Goal: Task Accomplishment & Management: Manage account settings

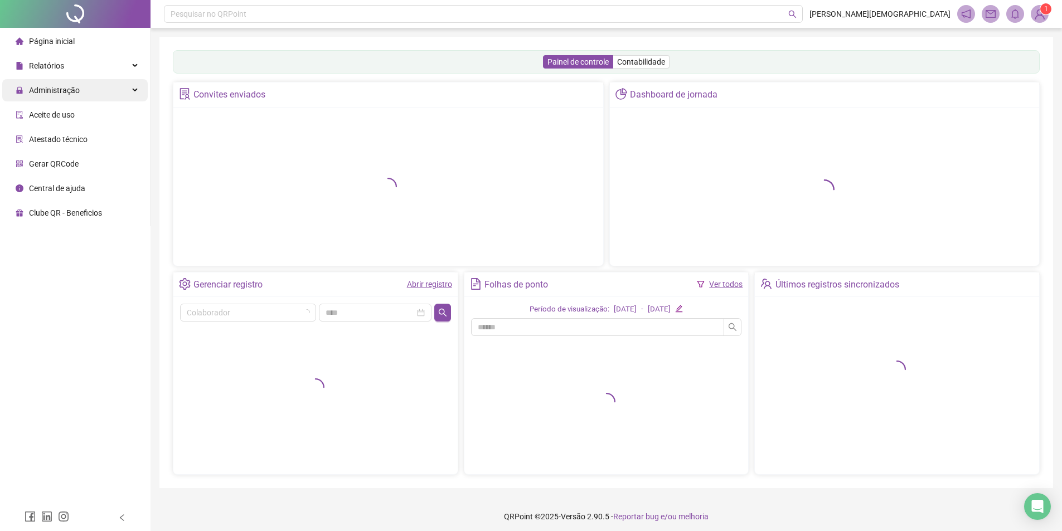
click at [65, 88] on span "Administração" at bounding box center [54, 90] width 51 height 9
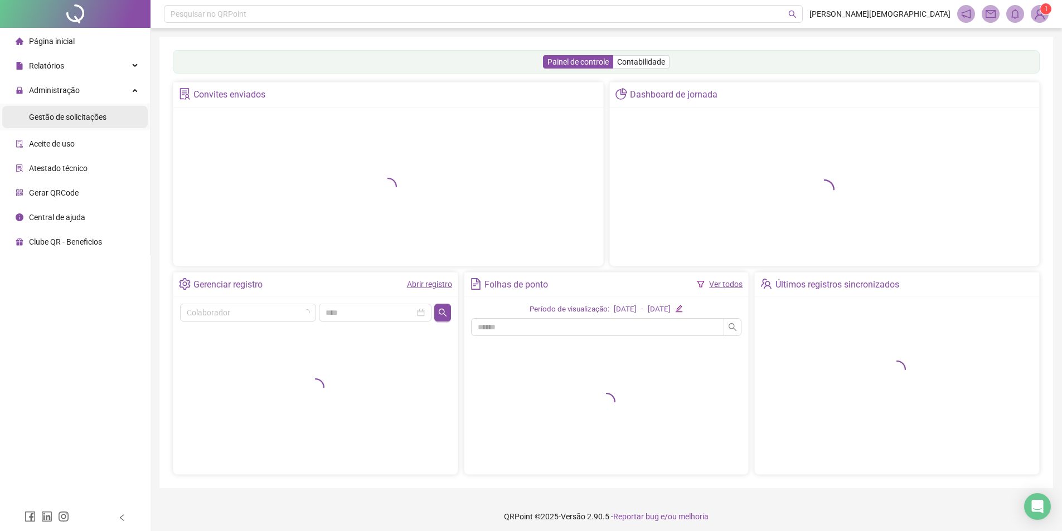
click at [71, 116] on span "Gestão de solicitações" at bounding box center [67, 117] width 77 height 9
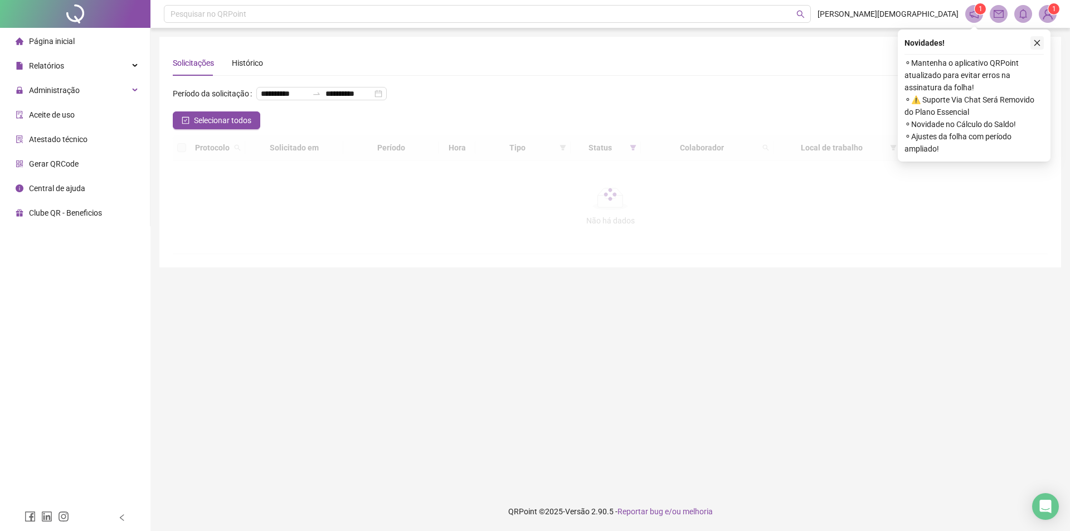
click at [1037, 41] on icon "close" at bounding box center [1037, 43] width 8 height 8
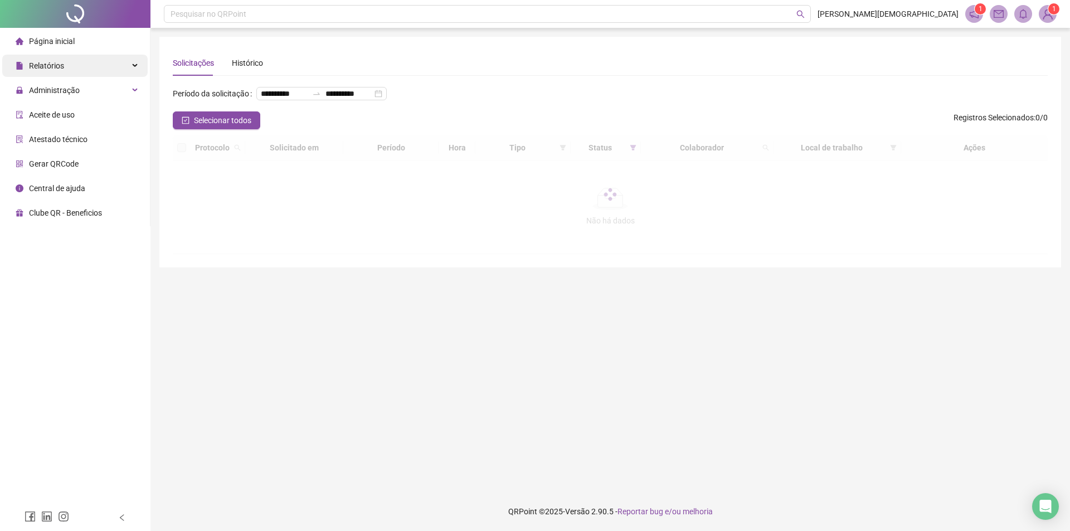
click at [70, 59] on div "Relatórios" at bounding box center [74, 66] width 145 height 22
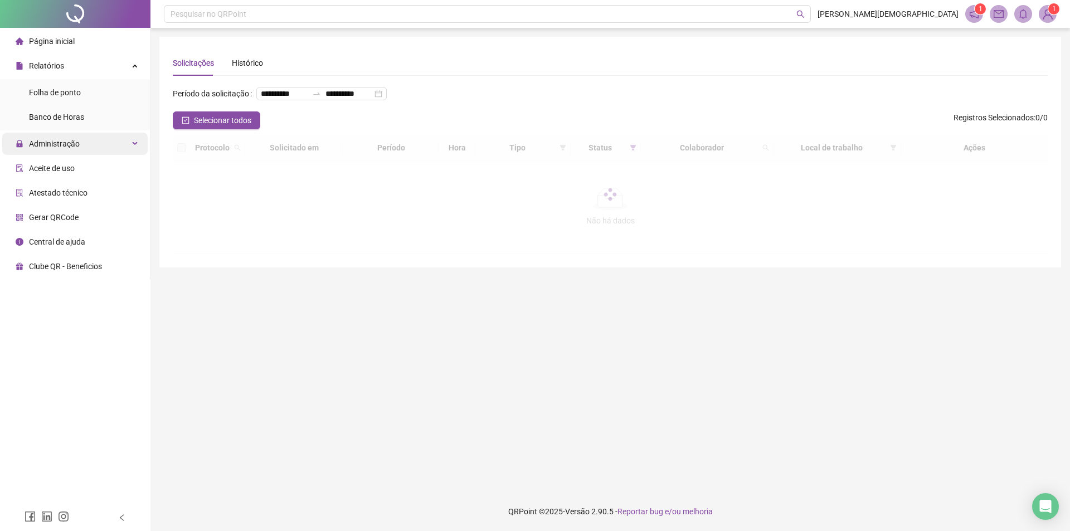
click at [99, 141] on div "Administração" at bounding box center [74, 144] width 145 height 22
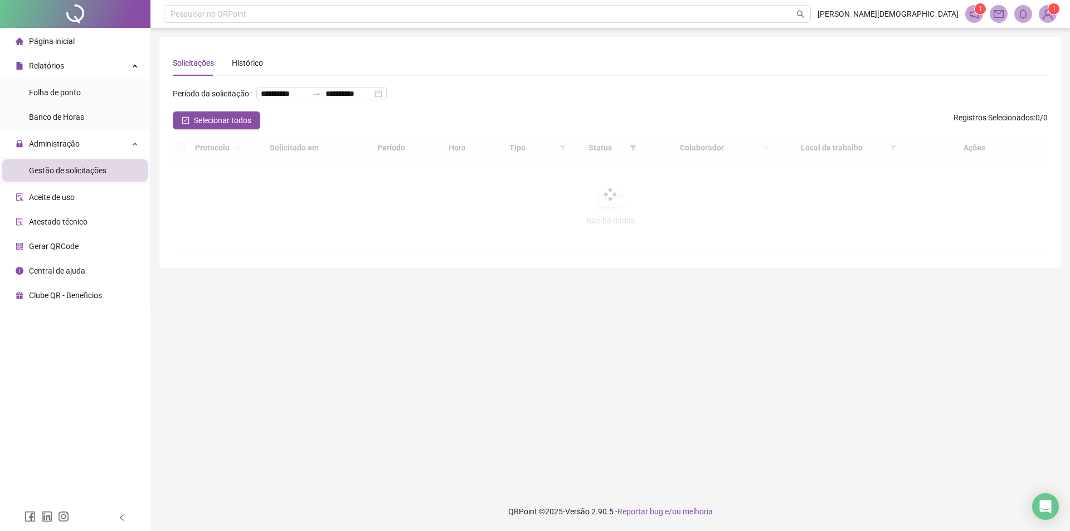
click at [108, 174] on li "Gestão de solicitações" at bounding box center [74, 170] width 145 height 22
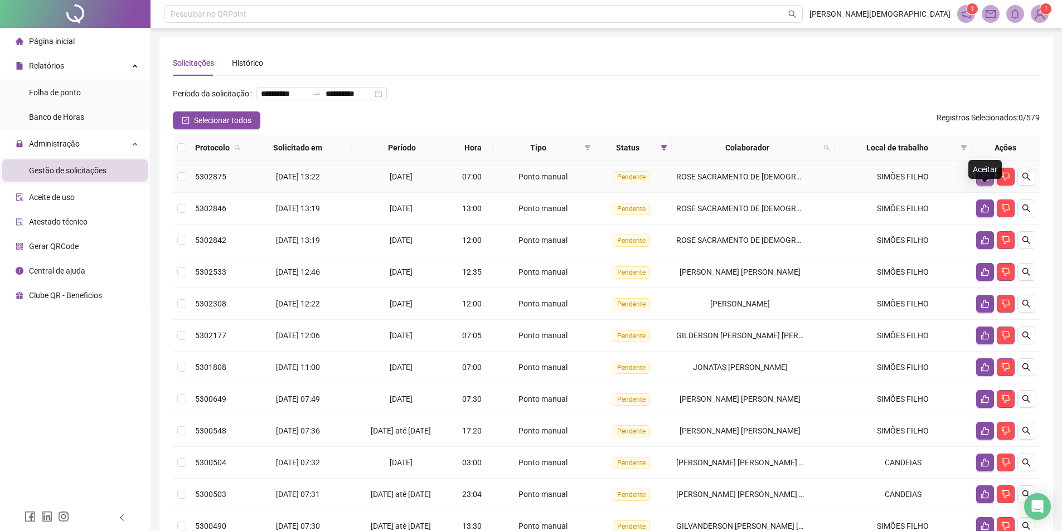
click at [985, 181] on icon "like" at bounding box center [985, 177] width 8 height 8
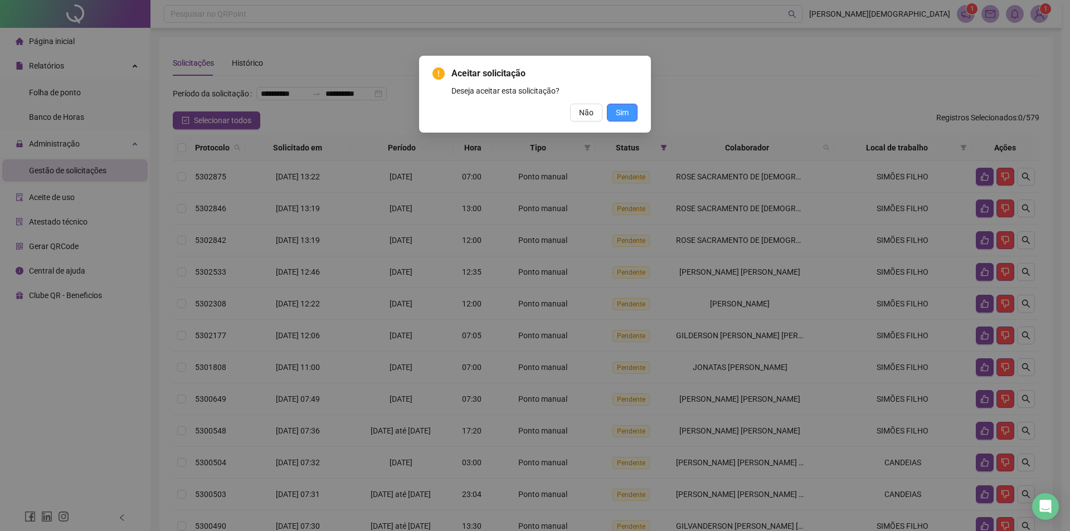
click at [615, 106] on button "Sim" at bounding box center [622, 113] width 31 height 18
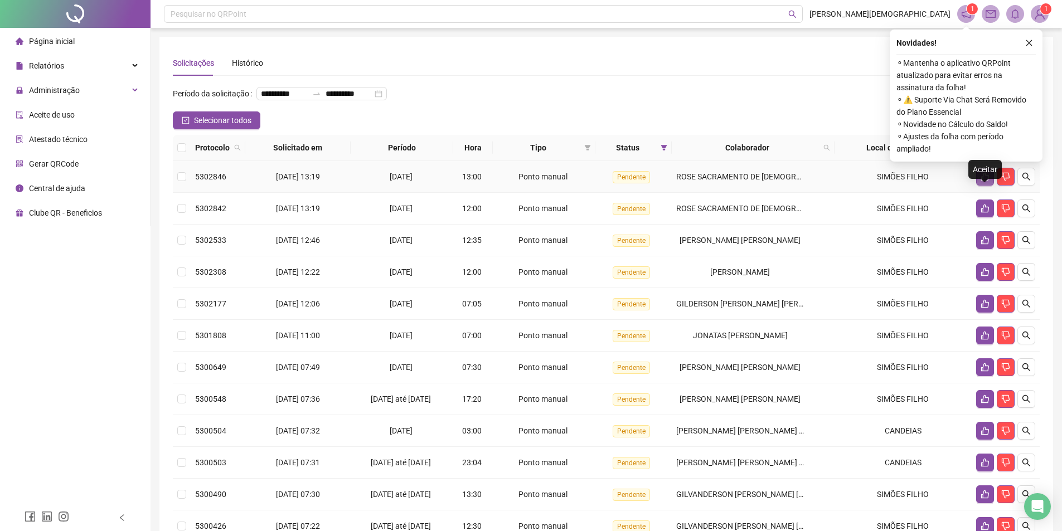
click at [987, 186] on button "button" at bounding box center [985, 177] width 18 height 18
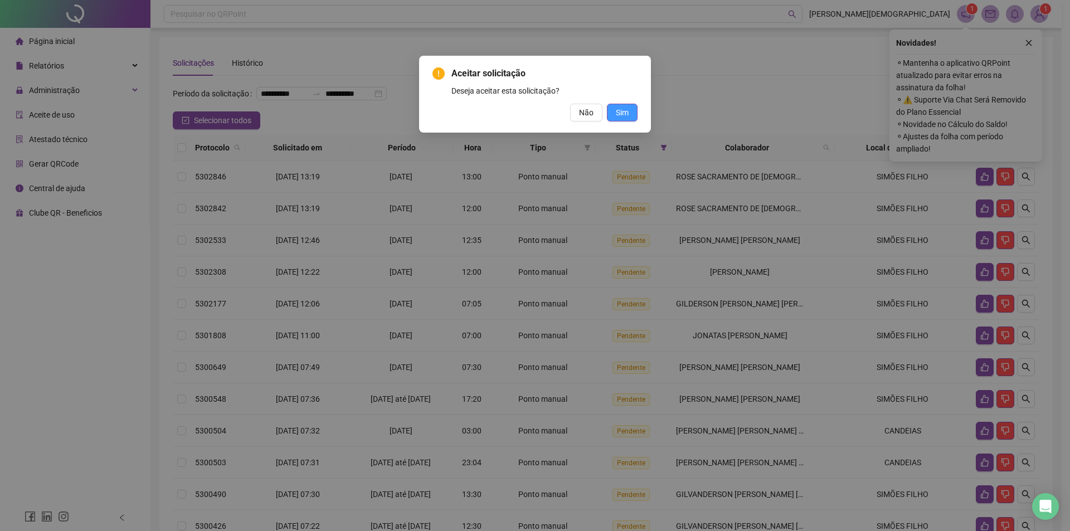
click at [620, 110] on span "Sim" at bounding box center [622, 112] width 13 height 12
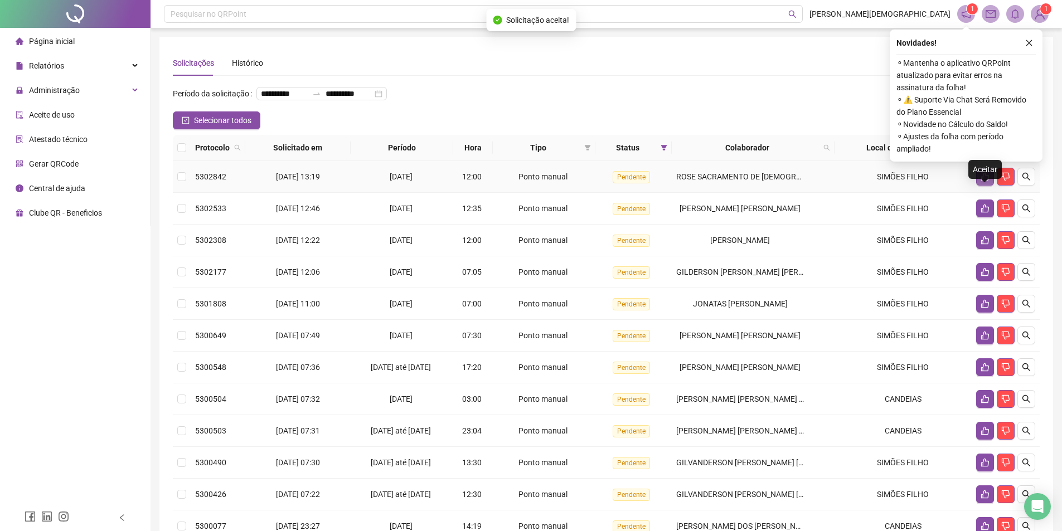
click at [981, 181] on icon "like" at bounding box center [985, 177] width 8 height 8
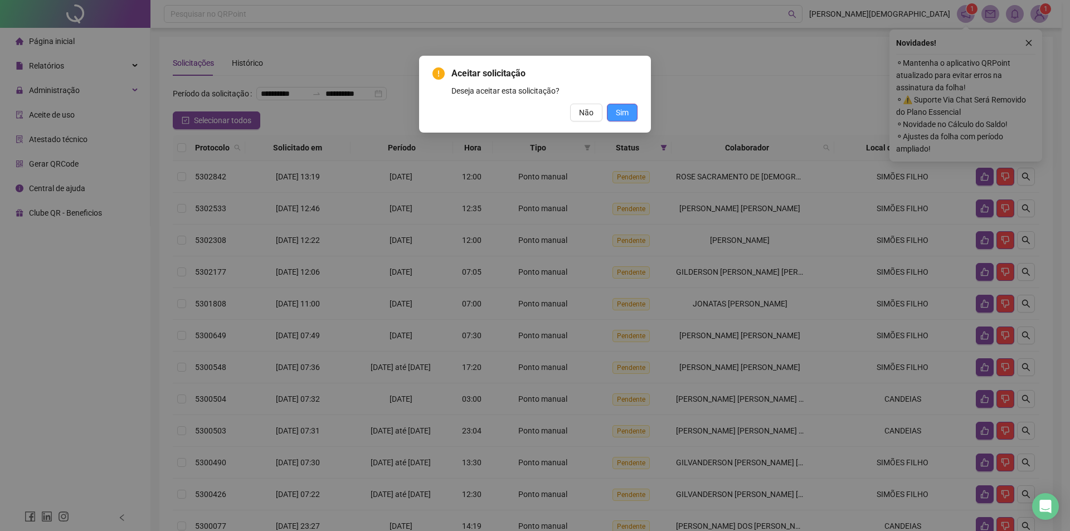
click at [634, 117] on button "Sim" at bounding box center [622, 113] width 31 height 18
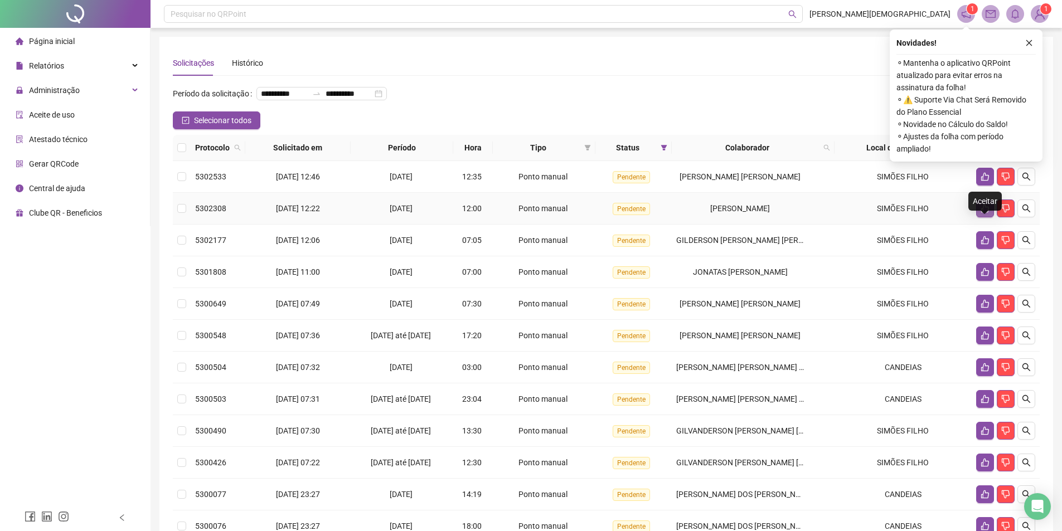
click at [976, 217] on button "button" at bounding box center [985, 209] width 18 height 18
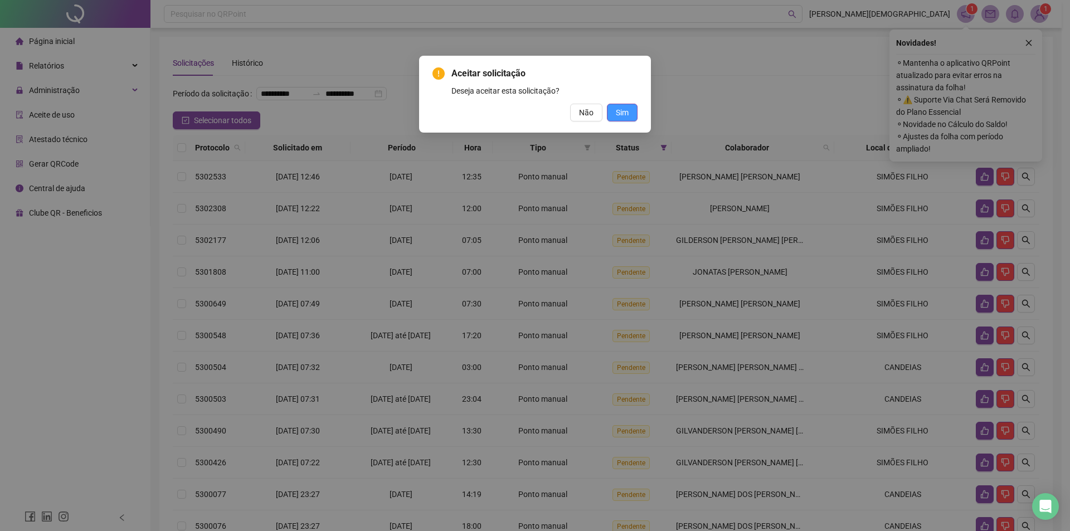
click at [629, 115] on button "Sim" at bounding box center [622, 113] width 31 height 18
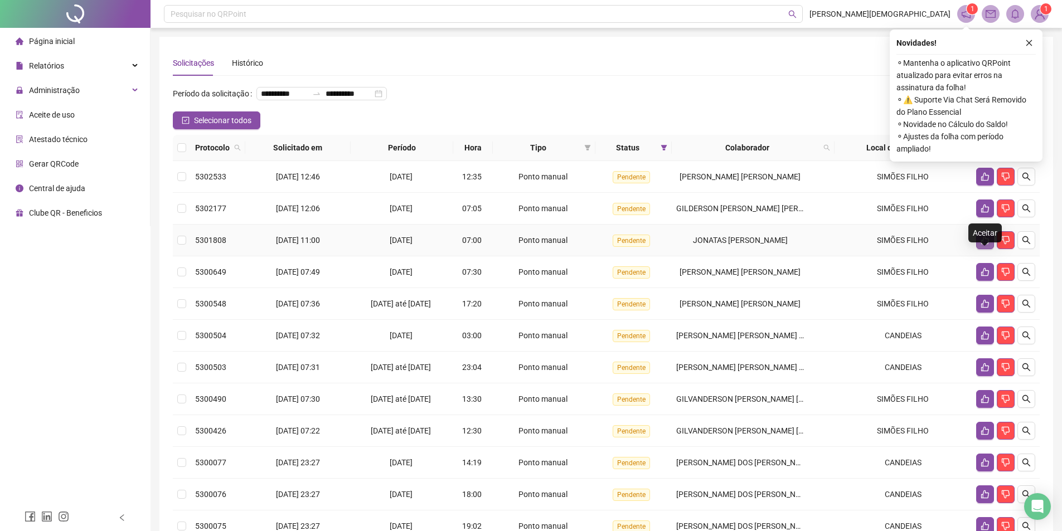
click at [983, 245] on icon "like" at bounding box center [985, 240] width 8 height 8
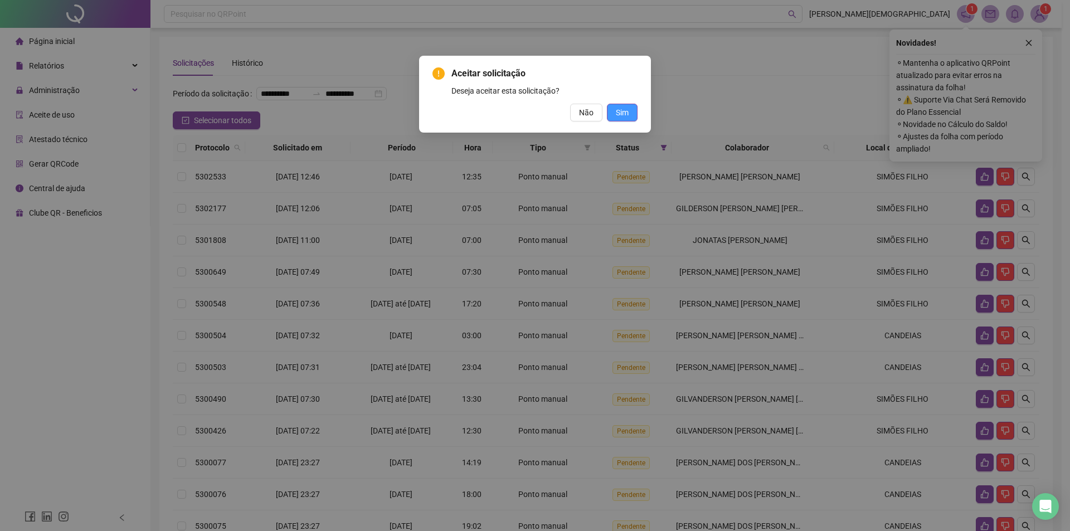
click at [629, 114] on button "Sim" at bounding box center [622, 113] width 31 height 18
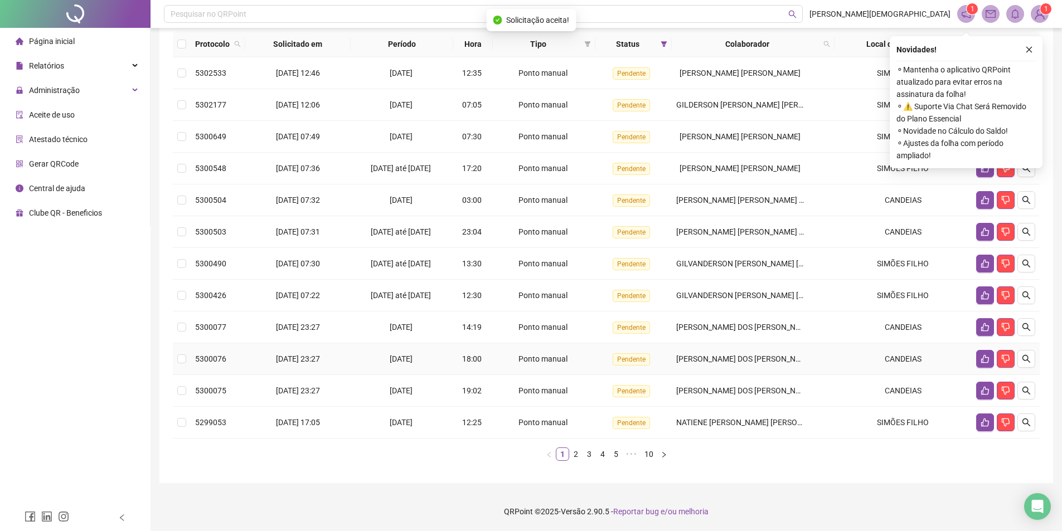
scroll to position [122, 0]
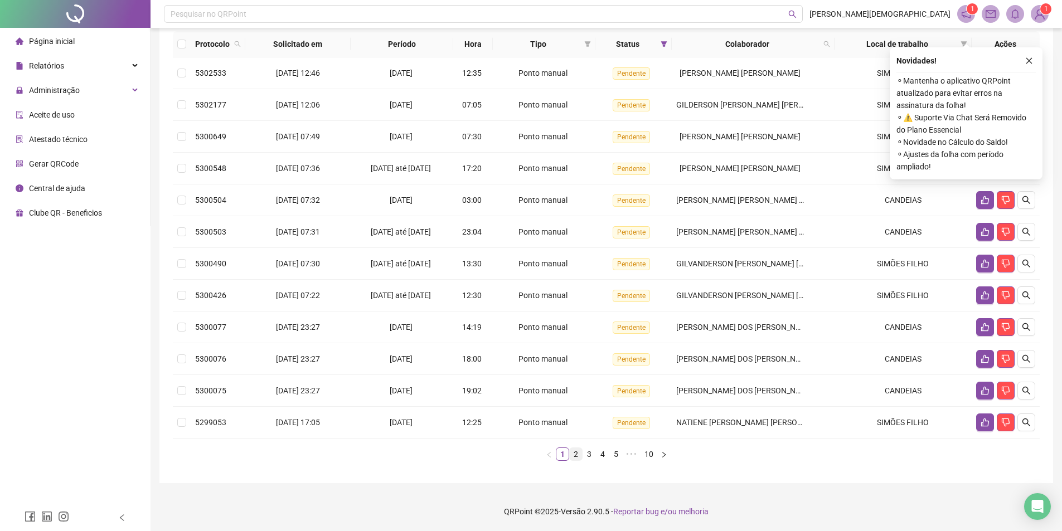
click at [576, 459] on link "2" at bounding box center [576, 454] width 12 height 12
click at [591, 456] on link "3" at bounding box center [589, 454] width 12 height 12
click at [1028, 426] on icon "search" at bounding box center [1026, 422] width 9 height 9
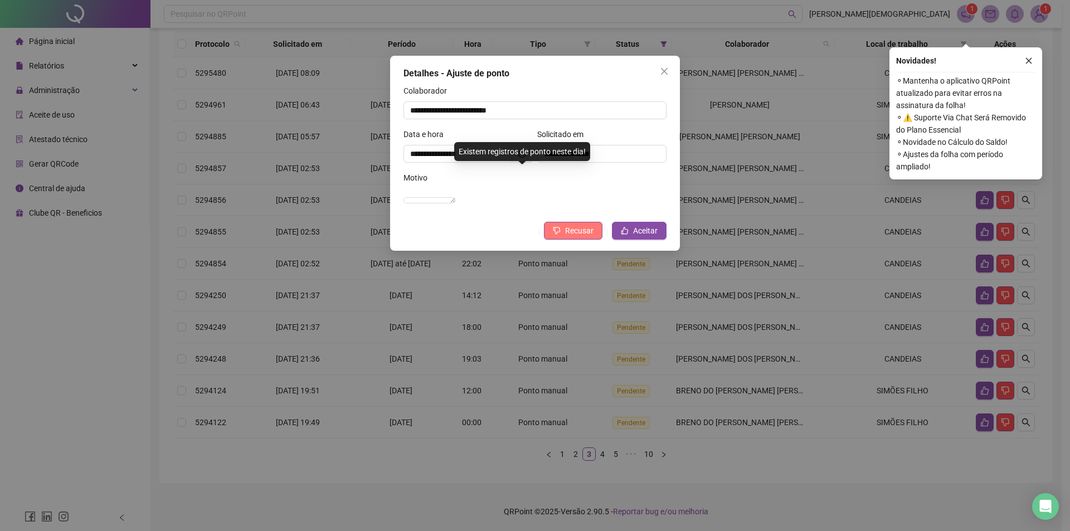
click at [587, 237] on span "Recusar" at bounding box center [579, 231] width 28 height 12
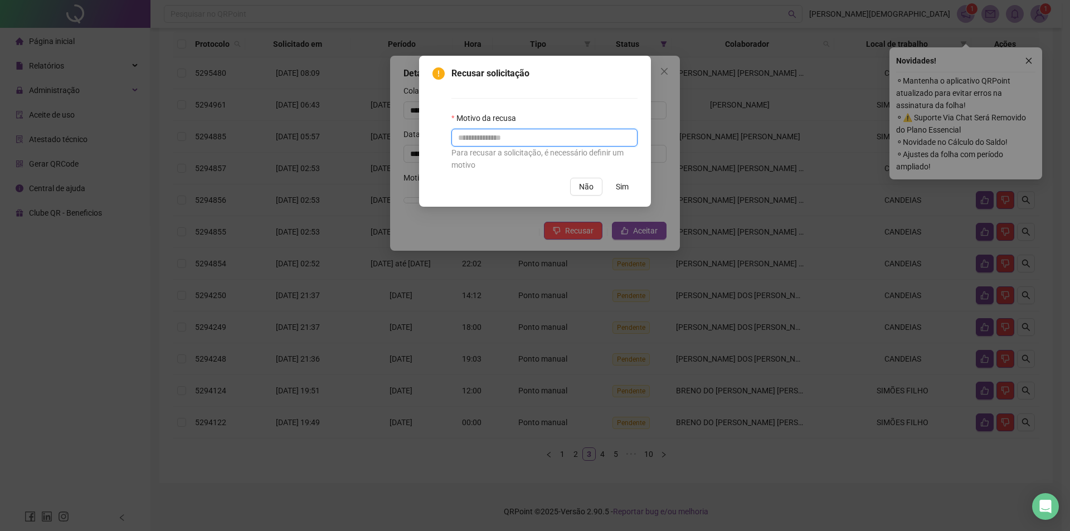
click at [493, 144] on input "text" at bounding box center [544, 138] width 186 height 18
type input "**********"
click at [624, 185] on span "Sim" at bounding box center [622, 187] width 13 height 12
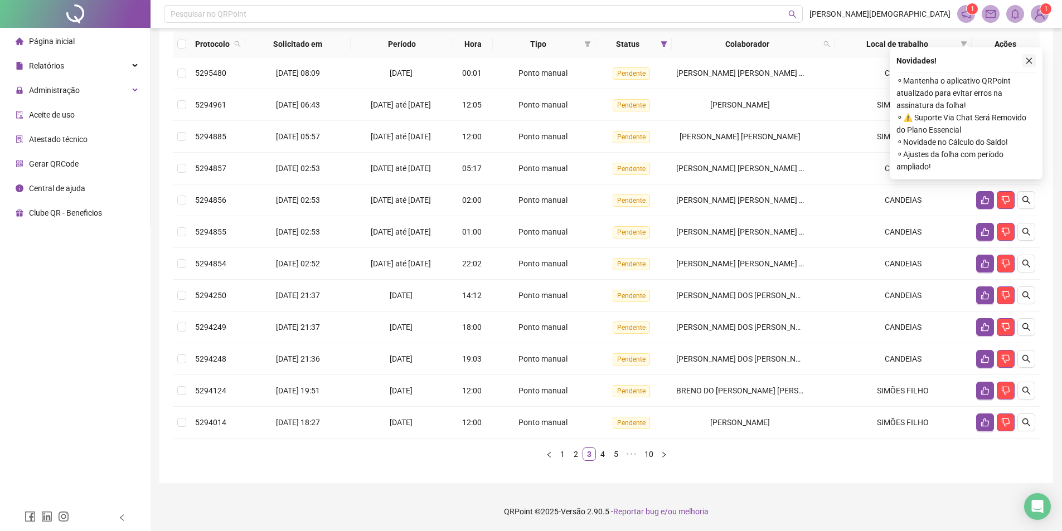
click at [1028, 57] on icon "close" at bounding box center [1029, 61] width 8 height 8
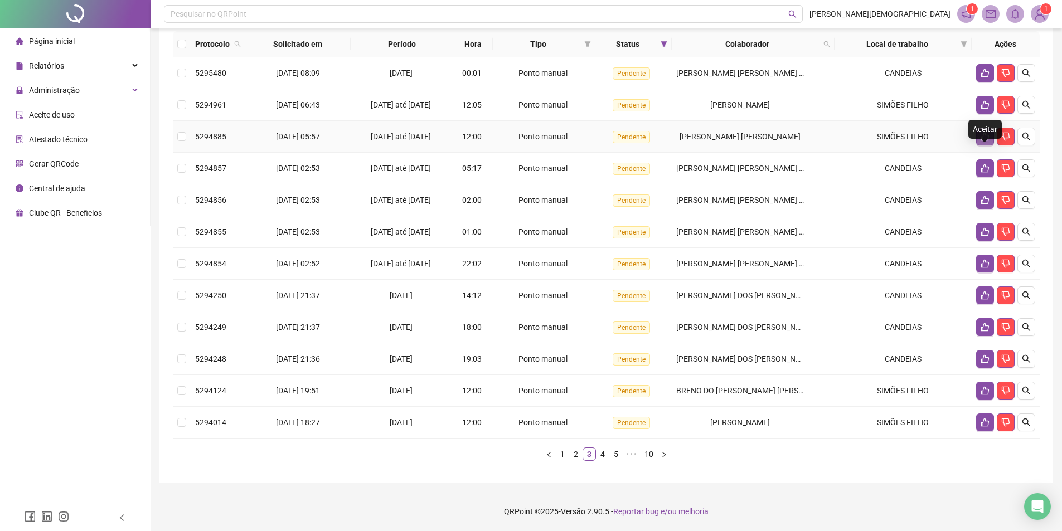
click at [985, 138] on icon "like" at bounding box center [984, 136] width 9 height 9
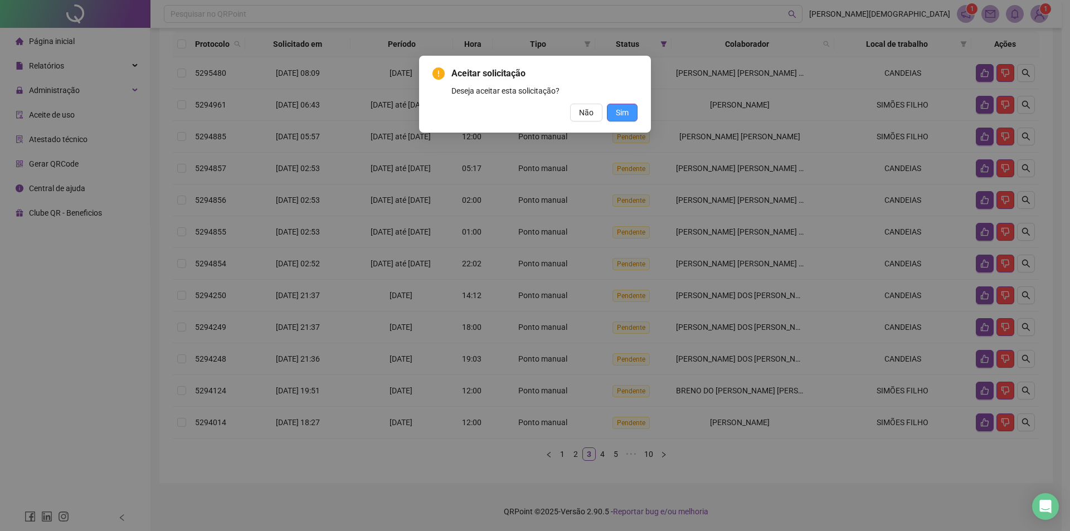
click at [623, 110] on span "Sim" at bounding box center [622, 112] width 13 height 12
click at [623, 115] on span "Sim" at bounding box center [622, 112] width 13 height 12
click at [623, 110] on span "Sim" at bounding box center [622, 112] width 13 height 12
click at [617, 113] on span "Sim" at bounding box center [622, 112] width 13 height 12
click at [630, 111] on button "Sim" at bounding box center [622, 113] width 31 height 18
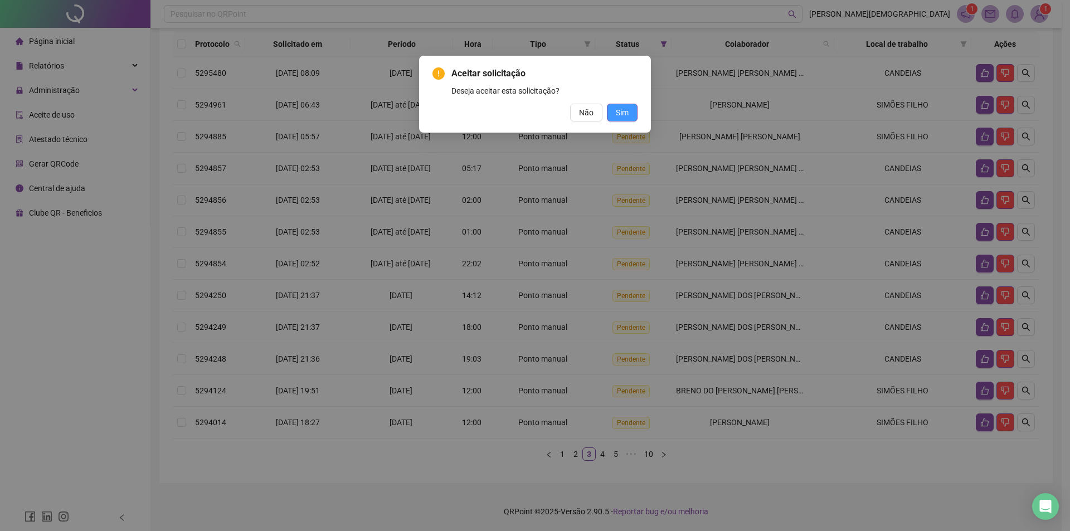
click at [623, 111] on span "Sim" at bounding box center [622, 112] width 13 height 12
click at [788, 181] on div "Aceitar solicitação Deseja aceitar esta solicitação? Não Sim" at bounding box center [535, 265] width 1070 height 531
click at [620, 103] on div "Aceitar solicitação Deseja aceitar esta solicitação? Não Sim" at bounding box center [535, 94] width 205 height 55
click at [620, 113] on span "Sim" at bounding box center [622, 112] width 13 height 12
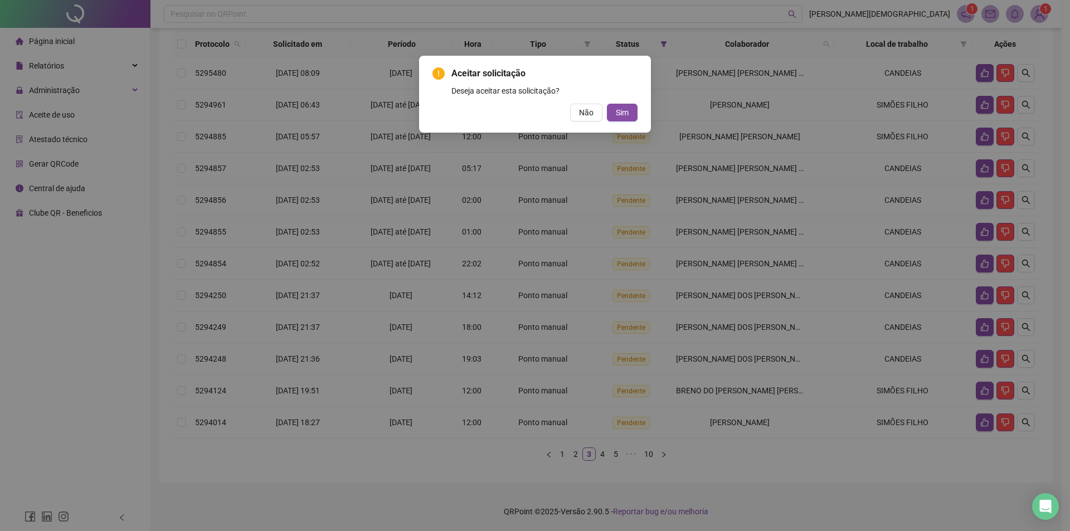
click at [663, 402] on div "Aceitar solicitação Deseja aceitar esta solicitação? Não Sim" at bounding box center [535, 265] width 1070 height 531
click at [619, 111] on span "Sim" at bounding box center [622, 112] width 13 height 12
click at [630, 109] on button "Sim" at bounding box center [622, 113] width 31 height 18
click at [438, 74] on icon "exclamation-circle" at bounding box center [439, 73] width 12 height 12
click at [640, 71] on div "Aceitar solicitação Deseja aceitar esta solicitação? Não Sim" at bounding box center [535, 94] width 232 height 77
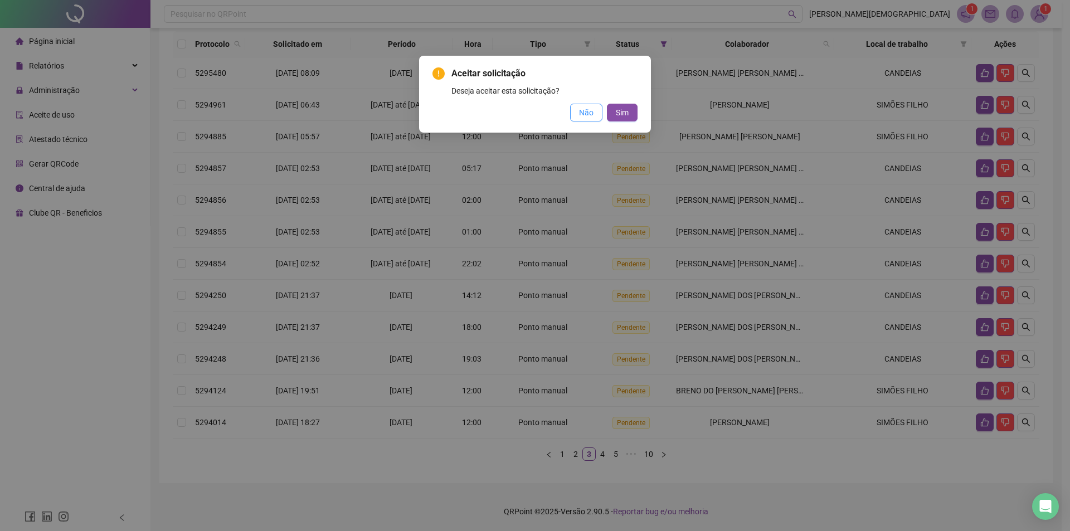
click at [584, 111] on span "Não" at bounding box center [586, 112] width 14 height 12
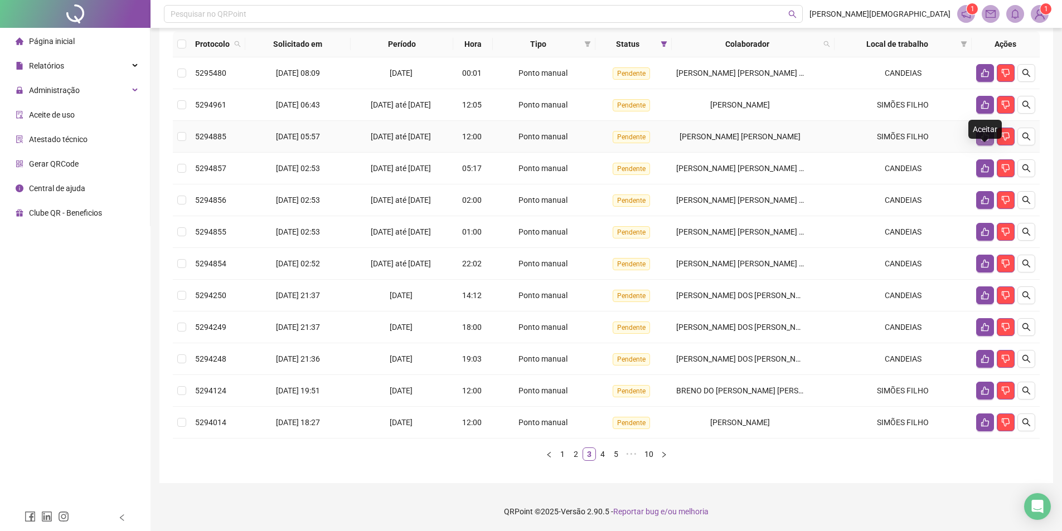
click at [987, 137] on icon "like" at bounding box center [984, 136] width 9 height 9
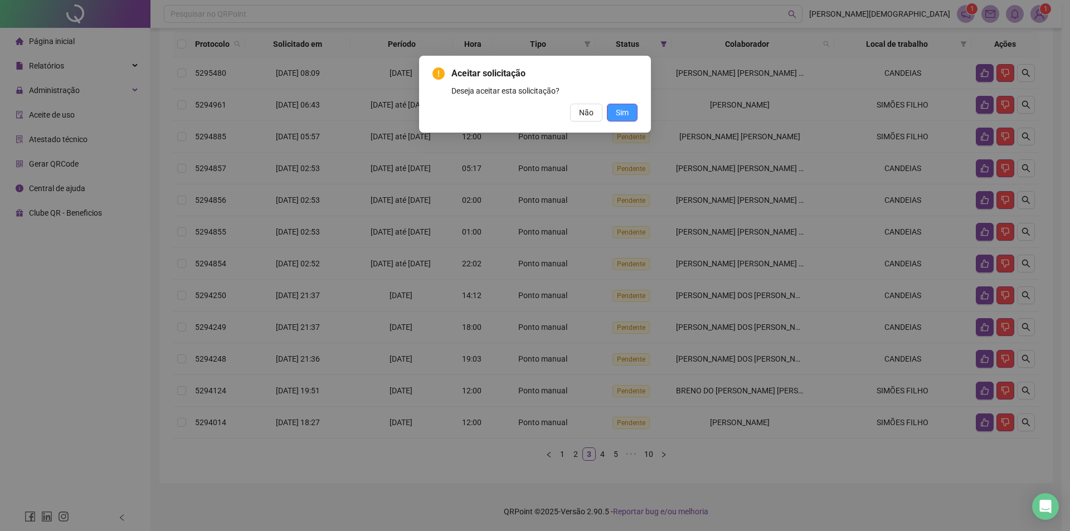
click at [628, 113] on span "Sim" at bounding box center [622, 112] width 13 height 12
click at [621, 112] on span "Sim" at bounding box center [622, 112] width 13 height 12
click at [645, 102] on div "Aceitar solicitação Deseja aceitar esta solicitação? Não Sim" at bounding box center [535, 94] width 232 height 77
click at [636, 109] on button "Sim" at bounding box center [622, 113] width 31 height 18
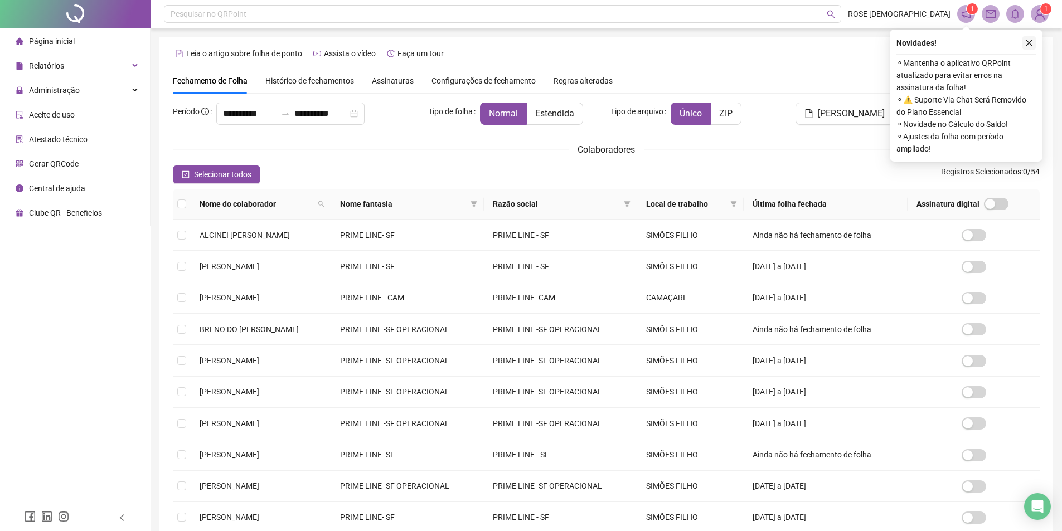
click at [1026, 44] on icon "close" at bounding box center [1029, 43] width 8 height 8
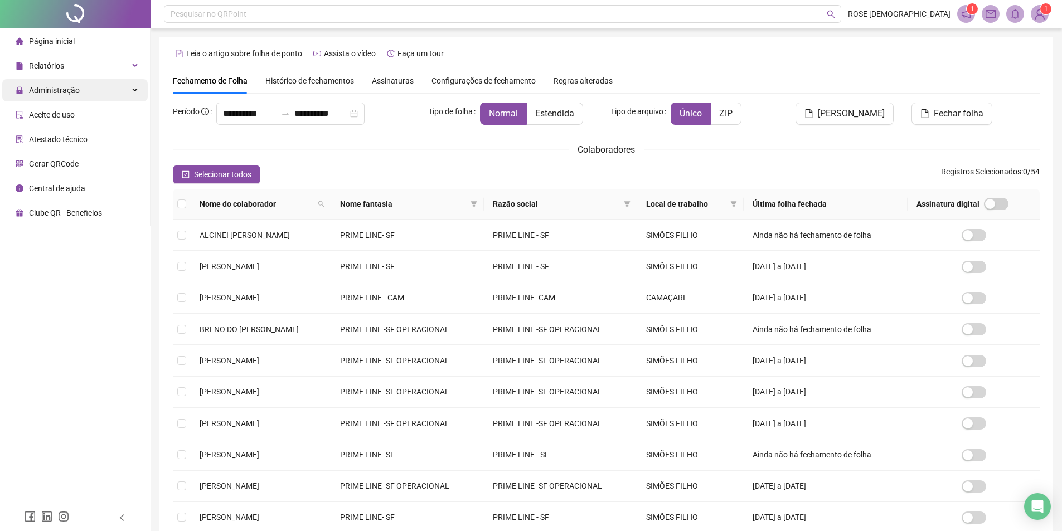
click at [61, 90] on span "Administração" at bounding box center [54, 90] width 51 height 9
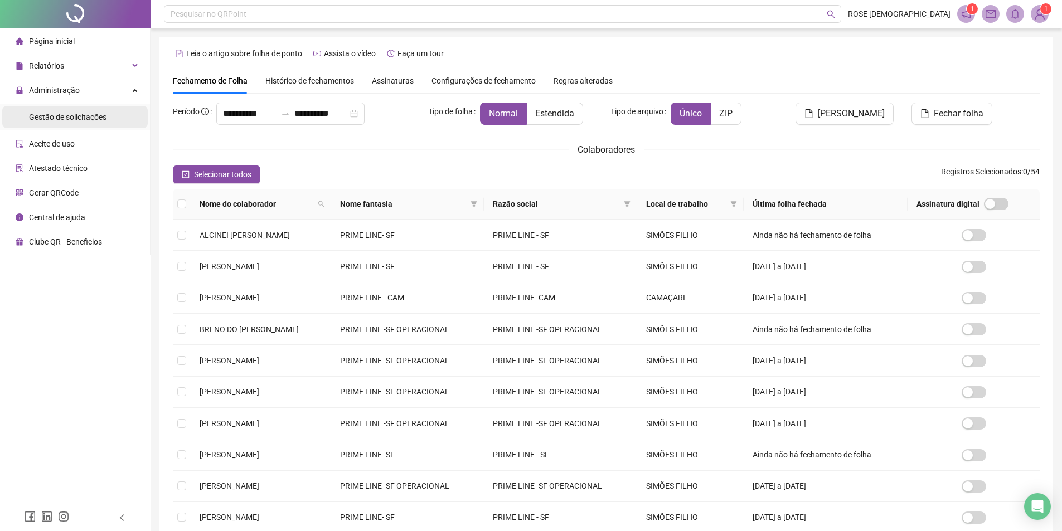
click at [65, 116] on span "Gestão de solicitações" at bounding box center [67, 117] width 77 height 9
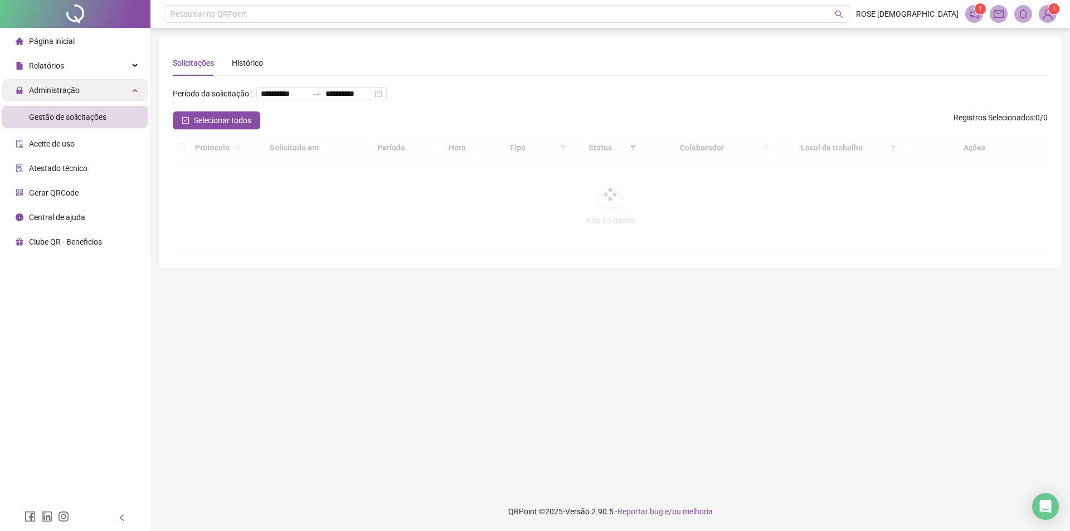
click at [108, 92] on div "Administração" at bounding box center [74, 90] width 145 height 22
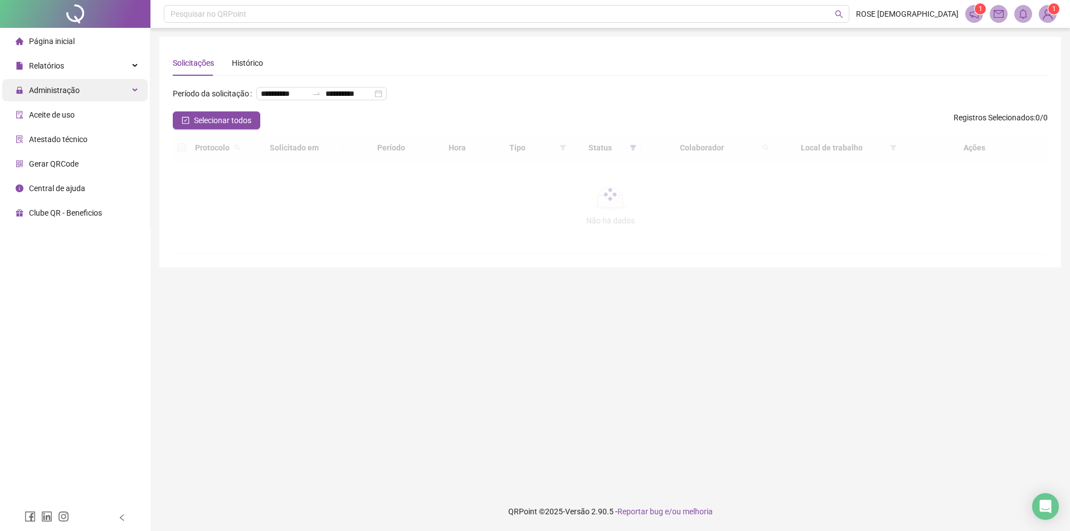
click at [108, 92] on div "Administração" at bounding box center [74, 90] width 145 height 22
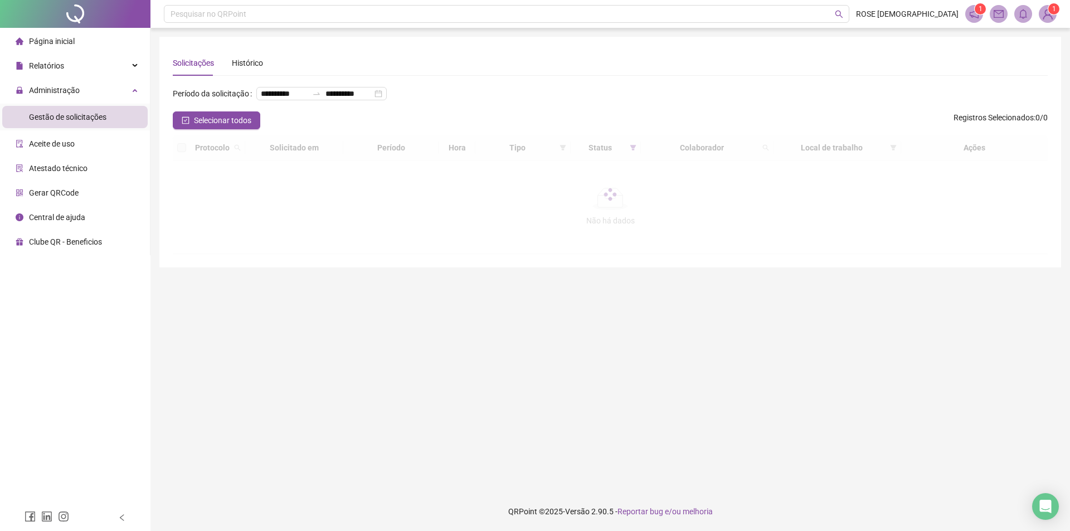
click at [87, 118] on span "Gestão de solicitações" at bounding box center [67, 117] width 77 height 9
click at [71, 91] on span "Administração" at bounding box center [54, 90] width 51 height 9
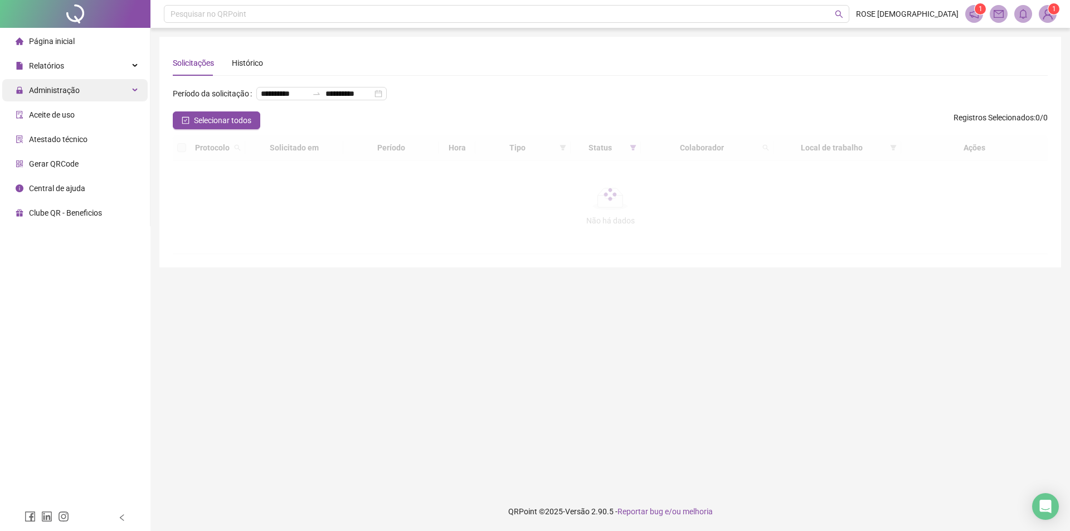
click at [71, 91] on span "Administração" at bounding box center [54, 90] width 51 height 9
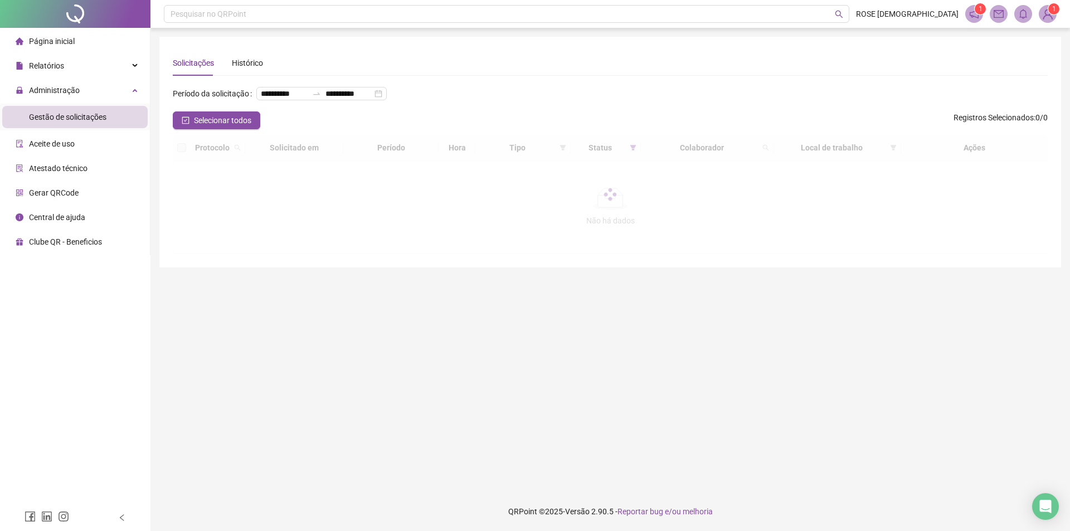
click at [72, 114] on span "Gestão de solicitações" at bounding box center [67, 117] width 77 height 9
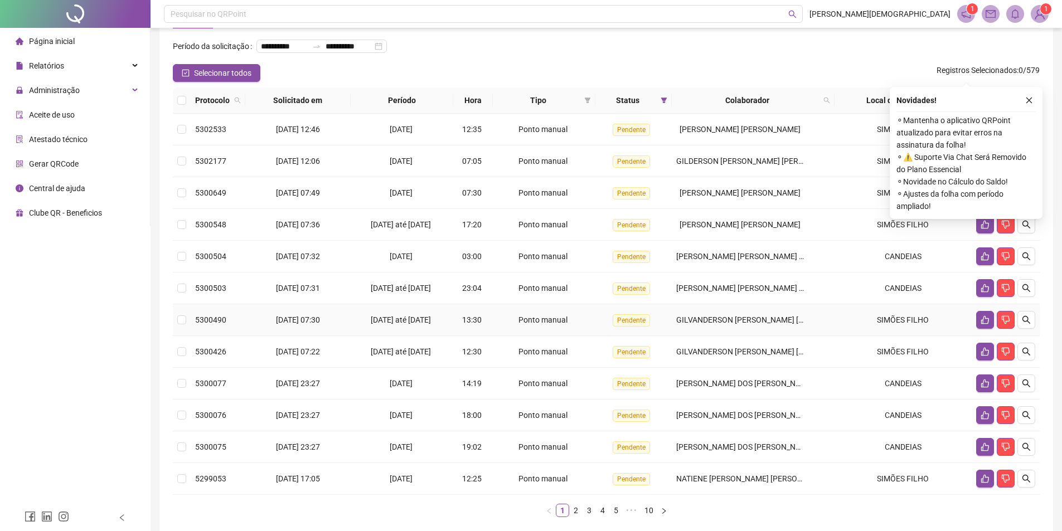
scroll to position [122, 0]
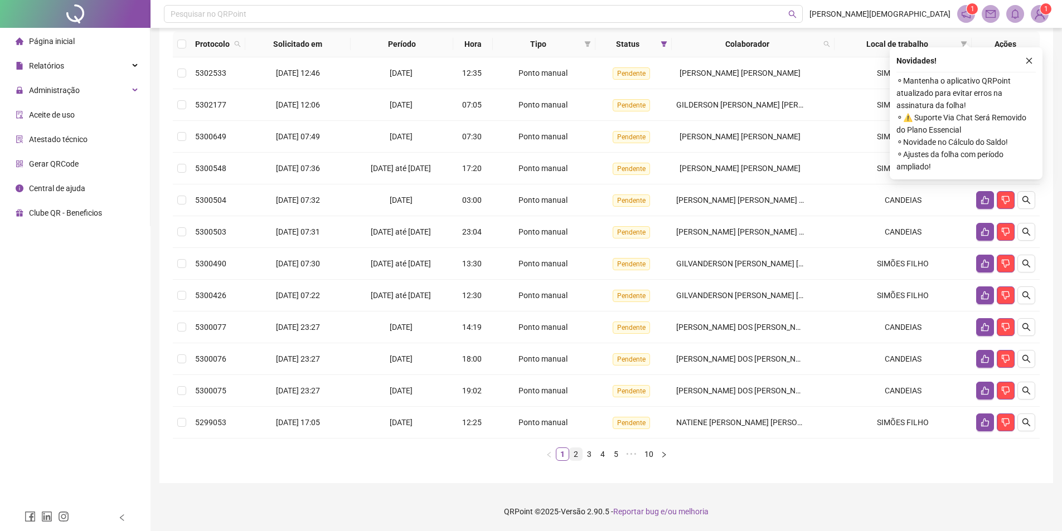
click at [577, 457] on link "2" at bounding box center [576, 454] width 12 height 12
click at [590, 453] on link "3" at bounding box center [589, 454] width 12 height 12
click at [1028, 57] on icon "close" at bounding box center [1029, 61] width 8 height 8
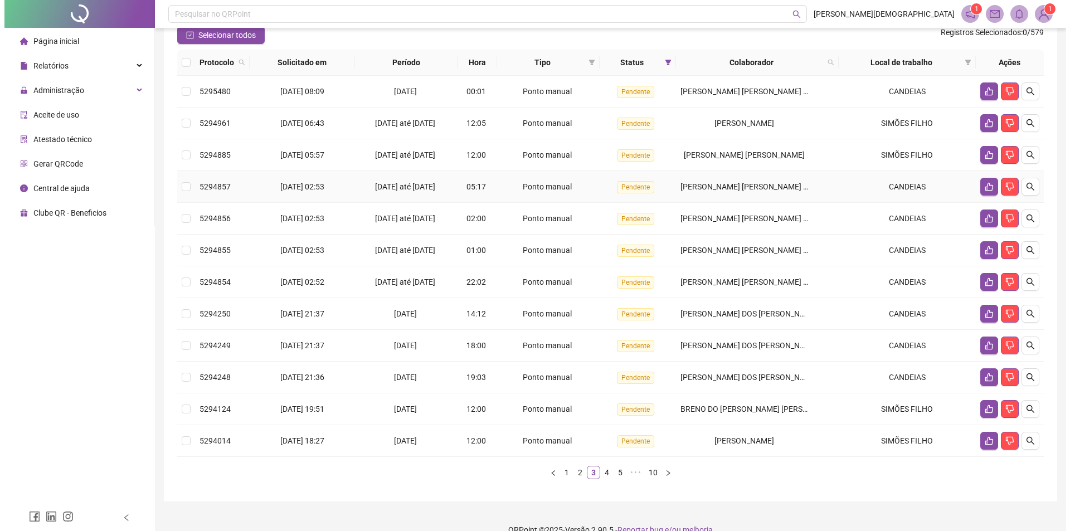
scroll to position [66, 0]
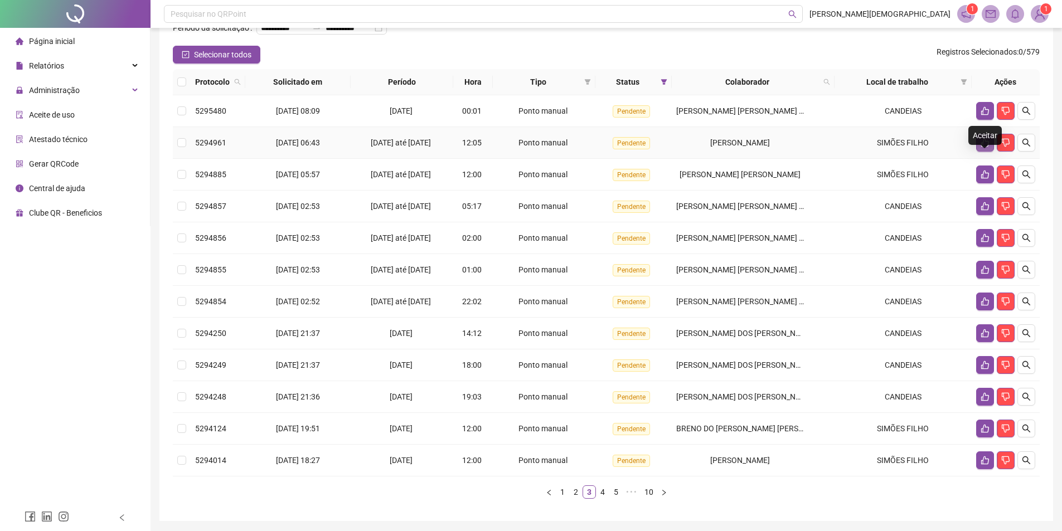
click at [984, 147] on icon "like" at bounding box center [984, 142] width 9 height 9
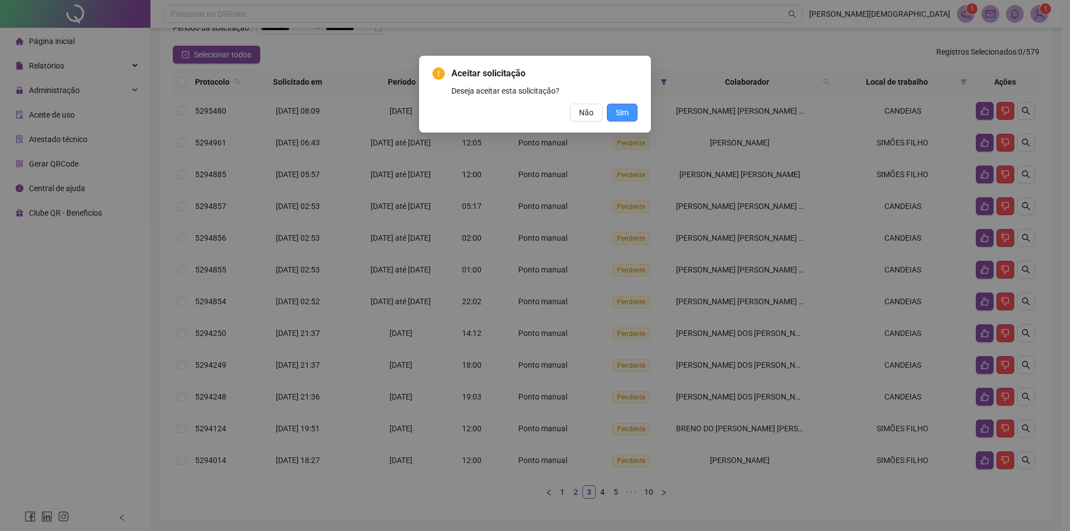
click at [610, 109] on button "Sim" at bounding box center [622, 113] width 31 height 18
click at [629, 114] on button "Sim" at bounding box center [622, 113] width 31 height 18
click at [623, 111] on span "Sim" at bounding box center [622, 112] width 13 height 12
click at [626, 105] on button "Sim" at bounding box center [622, 113] width 31 height 18
click at [588, 115] on span "Não" at bounding box center [586, 112] width 14 height 12
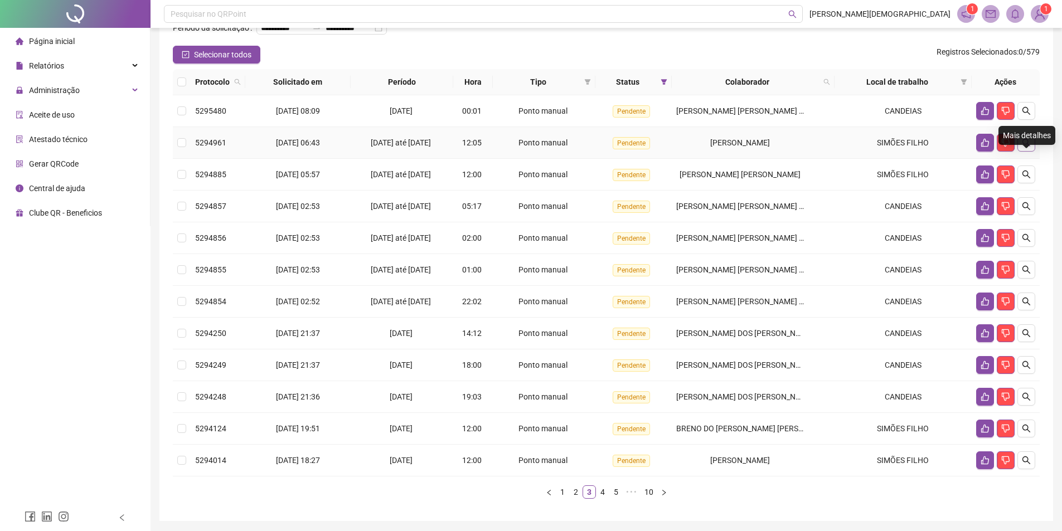
click at [1022, 147] on icon "search" at bounding box center [1026, 142] width 9 height 9
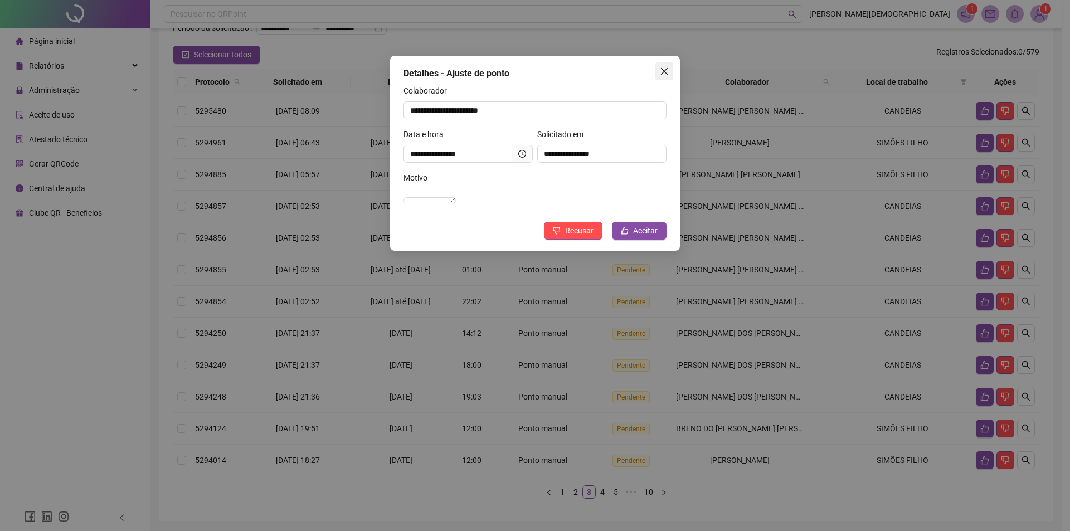
click at [667, 74] on icon "close" at bounding box center [664, 71] width 7 height 7
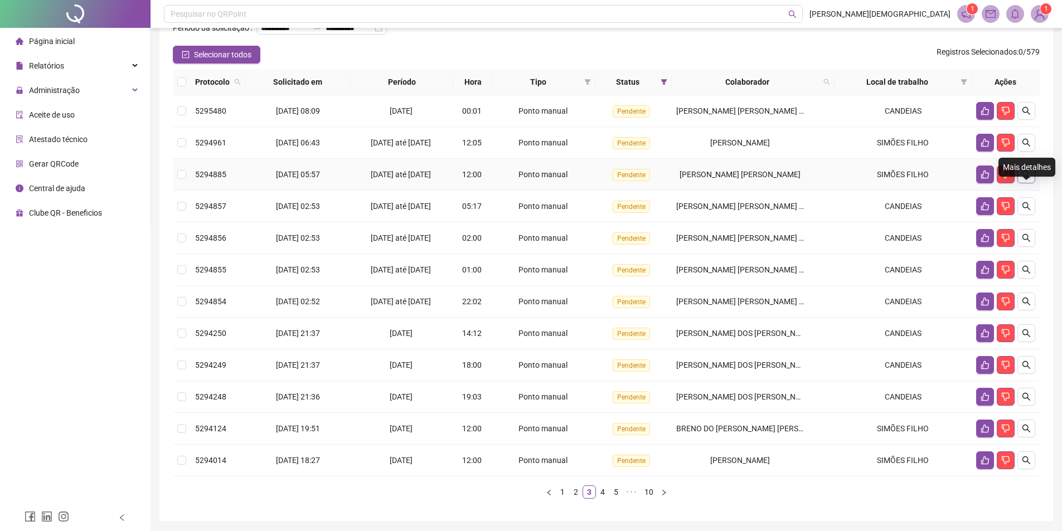
click at [1032, 183] on button "button" at bounding box center [1026, 175] width 18 height 18
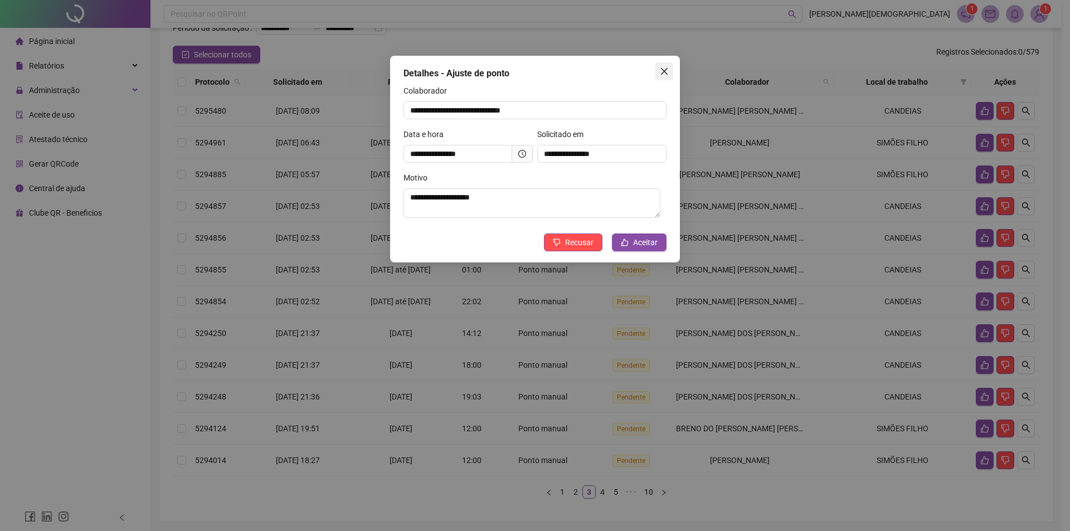
click at [664, 71] on icon "close" at bounding box center [664, 71] width 7 height 7
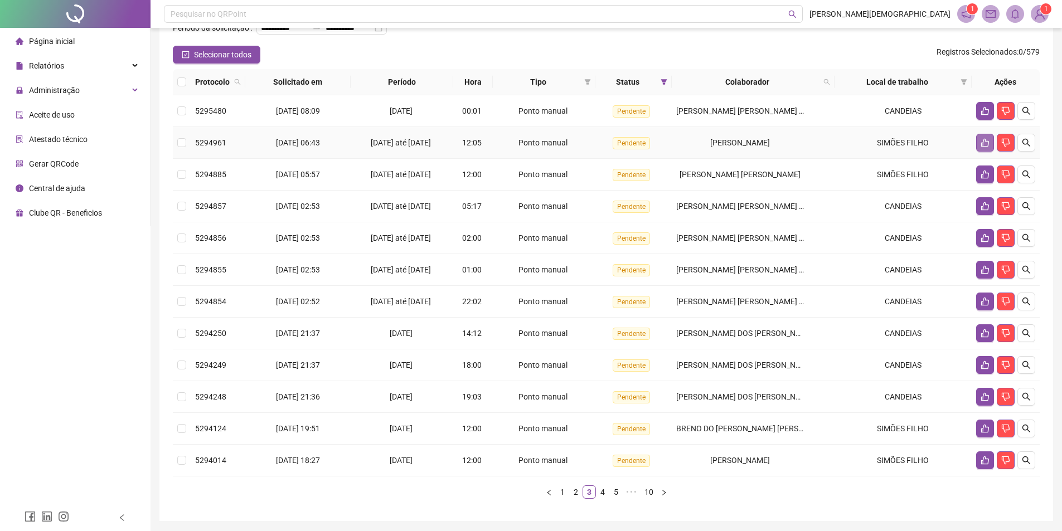
click at [983, 147] on icon "like" at bounding box center [984, 142] width 9 height 9
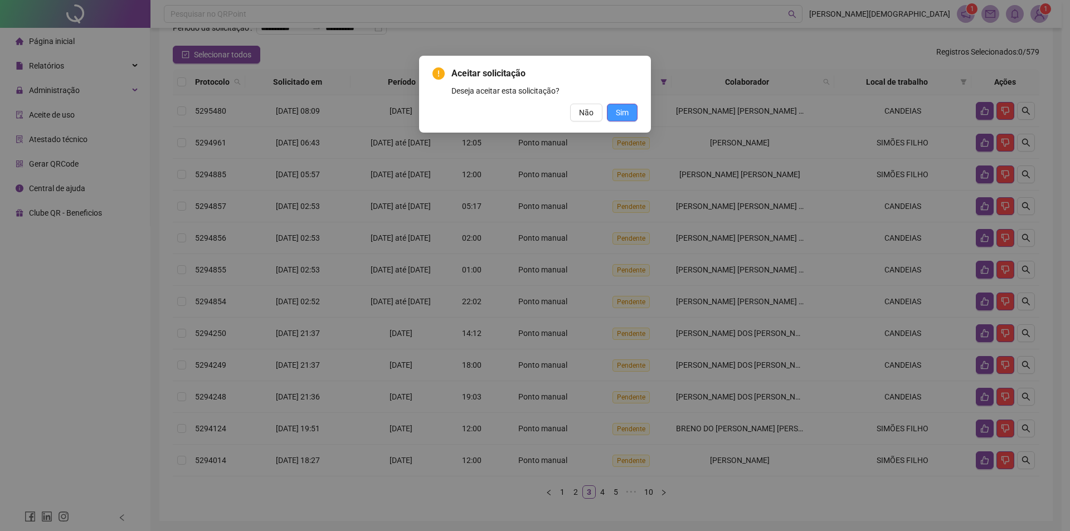
click at [614, 113] on button "Sim" at bounding box center [622, 113] width 31 height 18
